Goal: Information Seeking & Learning: Check status

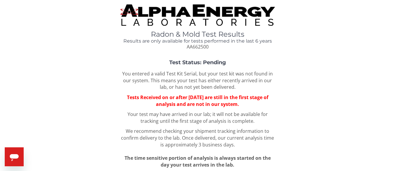
click at [185, 12] on img at bounding box center [198, 14] width 155 height 21
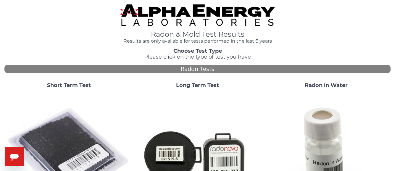
drag, startPoint x: 66, startPoint y: 131, endPoint x: 72, endPoint y: 129, distance: 6.6
click at [66, 131] on img at bounding box center [69, 155] width 124 height 124
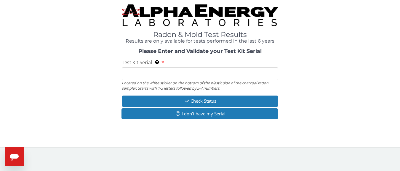
click at [153, 78] on input "Test Kit Serial Located on the white sticker on the bottom of the plastic side …" at bounding box center [200, 74] width 156 height 13
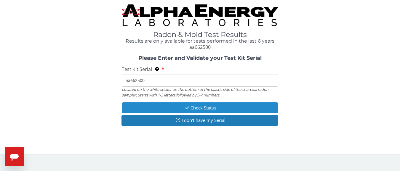
type input "aa662500"
click at [201, 107] on button "Check Status" at bounding box center [200, 107] width 156 height 11
